Goal: Information Seeking & Learning: Learn about a topic

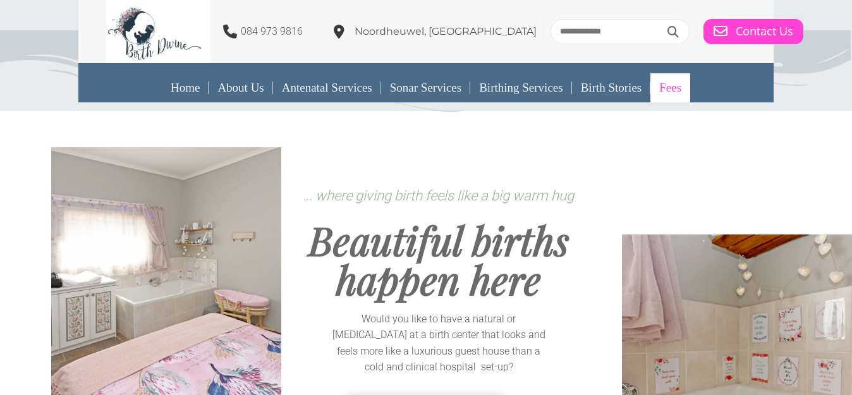
click at [675, 89] on link "Fees" at bounding box center [671, 87] width 40 height 29
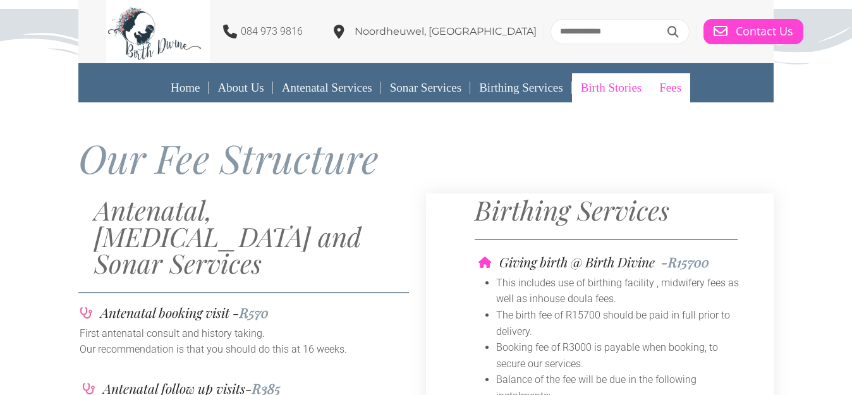
click at [609, 92] on link "Birth Stories" at bounding box center [611, 87] width 79 height 29
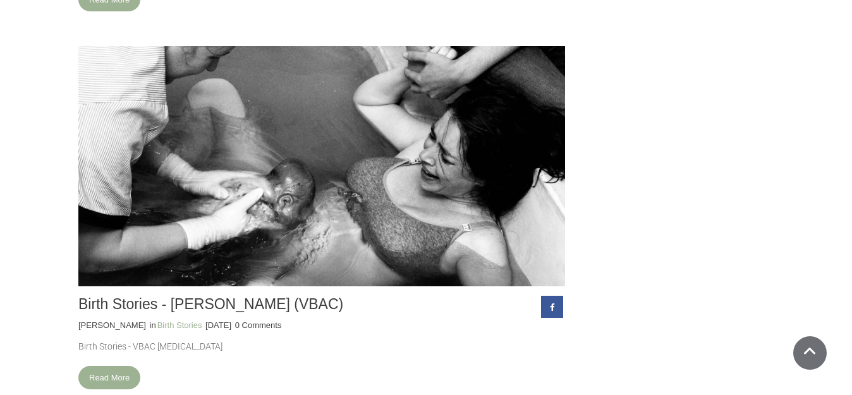
scroll to position [967, 0]
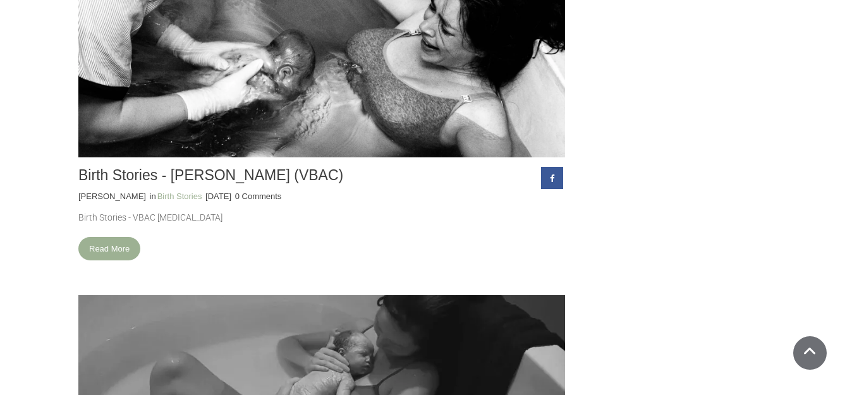
click at [119, 247] on link "Read More" at bounding box center [109, 248] width 62 height 23
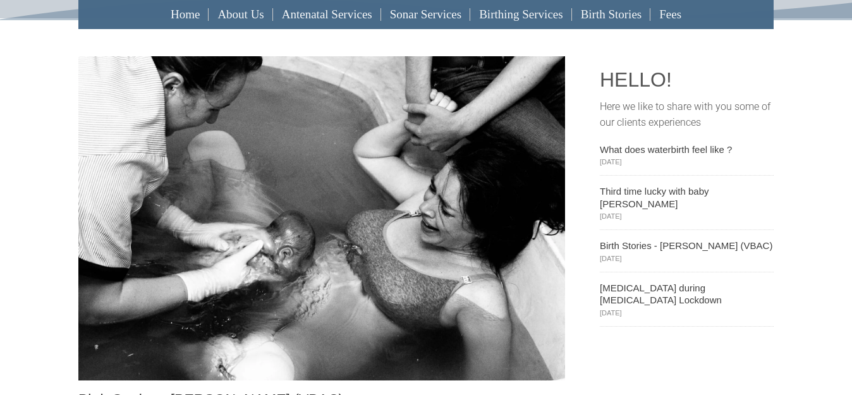
scroll to position [129, 0]
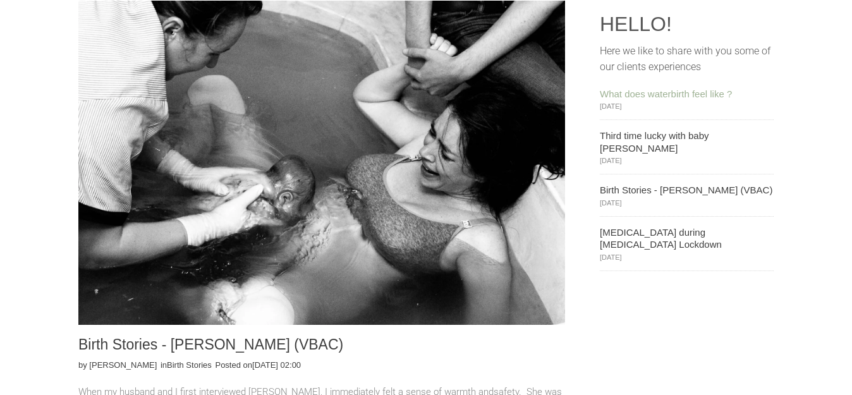
click at [666, 93] on link "What does waterbirth feel like ?" at bounding box center [687, 94] width 174 height 13
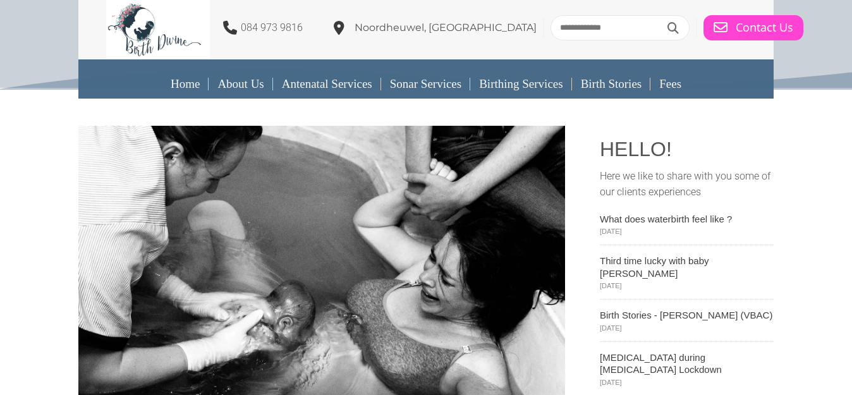
scroll to position [0, 0]
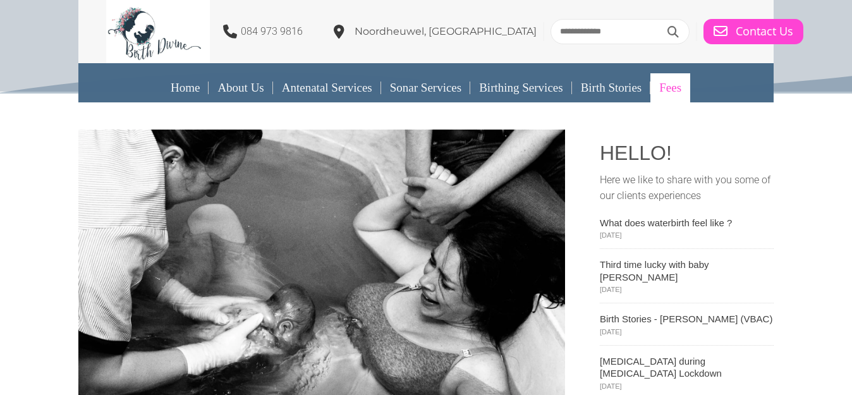
click at [690, 84] on link "Fees" at bounding box center [671, 87] width 40 height 29
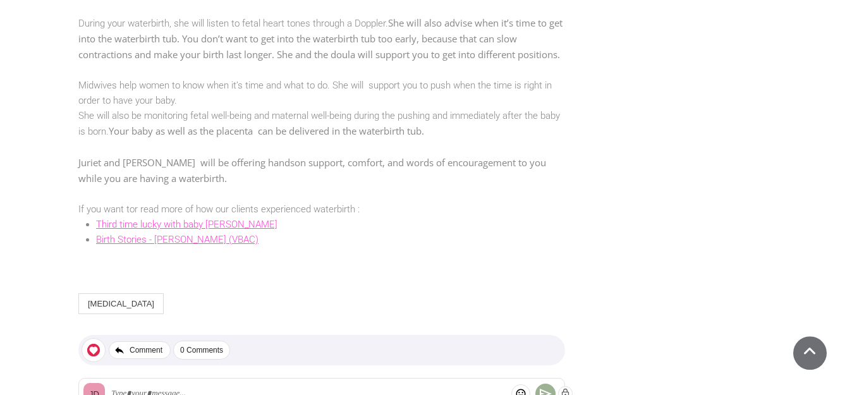
scroll to position [1225, 0]
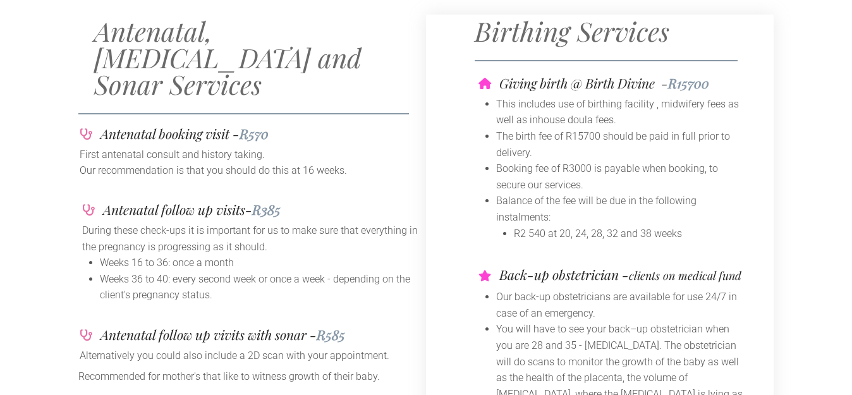
scroll to position [129, 0]
